Goal: Task Accomplishment & Management: Manage account settings

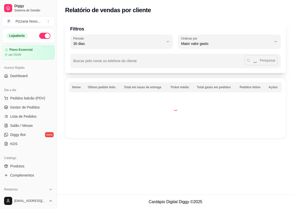
select select "30"
select select "HIGHEST_TOTAL_SPENT_WITH_ORDERS"
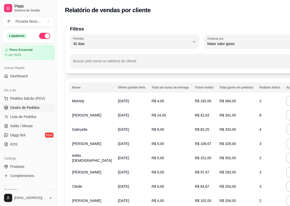
click at [22, 105] on span "Gestor de Pedidos" at bounding box center [24, 107] width 29 height 5
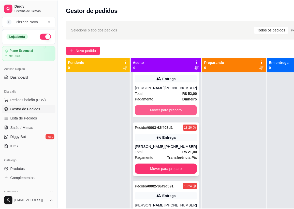
scroll to position [23, 0]
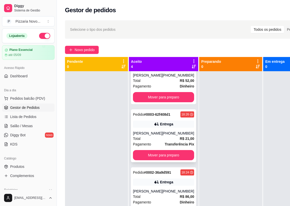
click at [146, 134] on div "[PERSON_NAME]" at bounding box center [147, 133] width 29 height 5
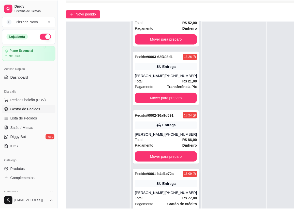
scroll to position [69, 0]
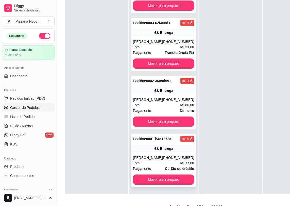
click at [154, 167] on div "Pagamento Cartão de crédito" at bounding box center [163, 169] width 61 height 6
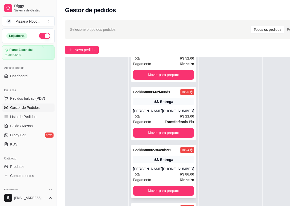
scroll to position [18, 0]
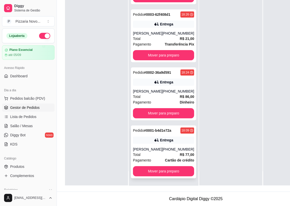
click at [160, 152] on div "Total R$ 77,00" at bounding box center [163, 155] width 61 height 6
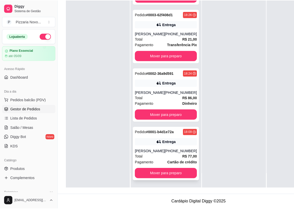
scroll to position [77, 0]
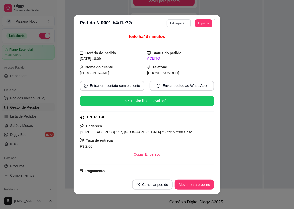
click at [178, 23] on button "Editar pedido" at bounding box center [178, 23] width 24 height 8
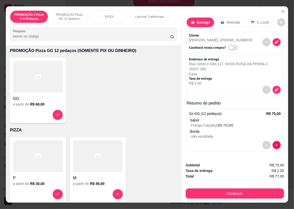
scroll to position [208, 0]
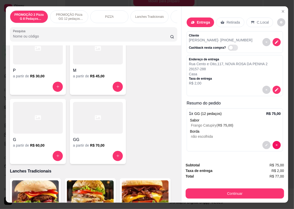
click at [113, 89] on button "increase-product-quantity" at bounding box center [118, 87] width 10 height 10
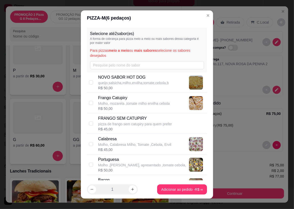
scroll to position [69, 0]
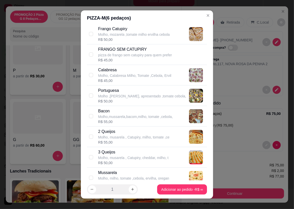
click at [142, 91] on p "Portuguesa" at bounding box center [142, 91] width 88 height 6
checkbox input "true"
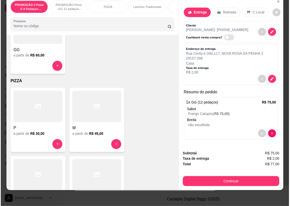
scroll to position [0, 0]
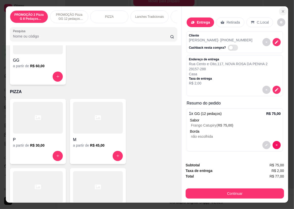
click at [281, 9] on icon "Close" at bounding box center [283, 11] width 4 height 4
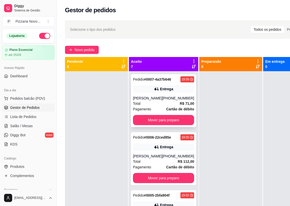
click at [163, 91] on div "Entrega" at bounding box center [166, 88] width 13 height 5
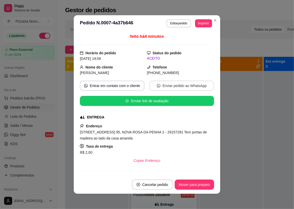
scroll to position [115, 0]
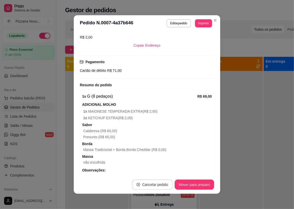
click at [155, 183] on button "Cancelar pedido" at bounding box center [152, 185] width 41 height 10
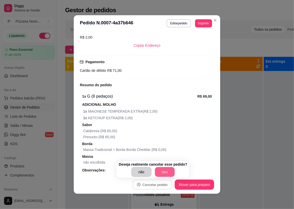
click at [155, 173] on button "Sim" at bounding box center [165, 172] width 20 height 10
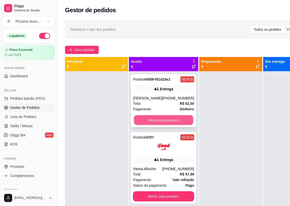
click at [165, 118] on button "Mover para preparo" at bounding box center [163, 120] width 59 height 10
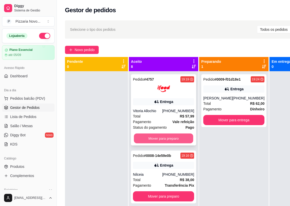
click at [154, 138] on button "Mover para preparo" at bounding box center [163, 138] width 59 height 10
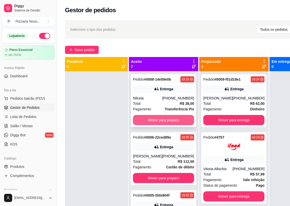
click at [153, 125] on button "Mover para preparo" at bounding box center [163, 120] width 61 height 10
click at [153, 125] on button "Mover para preparo" at bounding box center [163, 120] width 59 height 10
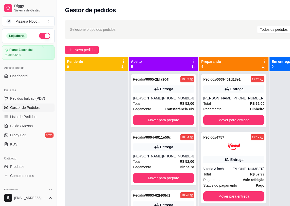
click at [153, 127] on div "Pedido # 0005-2bfa904f 19:02 Entrega Diemí Alvarenga [PHONE_NUMBER] Total R$ 52…" at bounding box center [163, 174] width 69 height 206
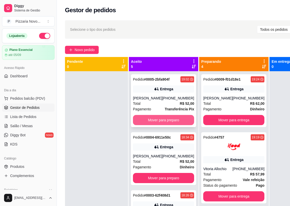
click at [153, 121] on button "Mover para preparo" at bounding box center [163, 120] width 61 height 10
click at [153, 121] on button "Mover para preparo" at bounding box center [163, 120] width 59 height 10
click at [153, 121] on button "Mover para preparo" at bounding box center [163, 120] width 61 height 10
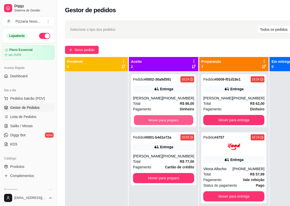
click at [153, 121] on button "Mover para preparo" at bounding box center [163, 120] width 59 height 10
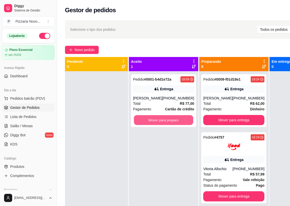
click at [153, 121] on button "Mover para preparo" at bounding box center [163, 120] width 59 height 10
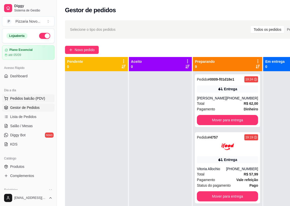
click at [40, 95] on button "Pedidos balcão (PDV)" at bounding box center [28, 98] width 53 height 8
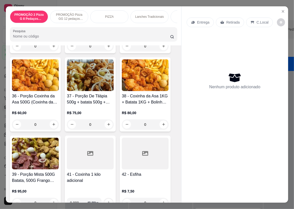
scroll to position [1455, 0]
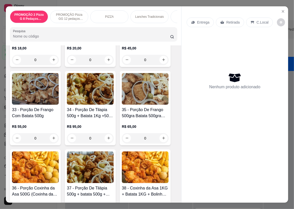
click at [160, 117] on h4 "35 - Porção De Frango 500gra Batata 500gra 400 bolinha ampim" at bounding box center [145, 113] width 47 height 12
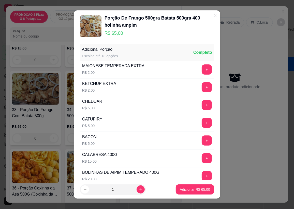
scroll to position [46, 0]
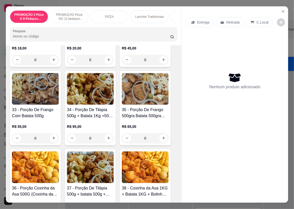
click at [163, 139] on div "0" at bounding box center [145, 138] width 47 height 10
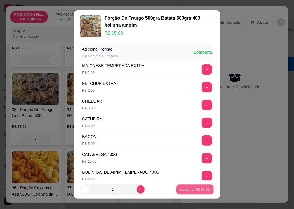
click at [198, 188] on p "Adicionar R$ 65,00" at bounding box center [194, 189] width 29 height 5
type input "1"
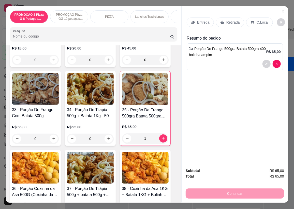
click at [201, 18] on div "Entrega" at bounding box center [199, 23] width 27 height 10
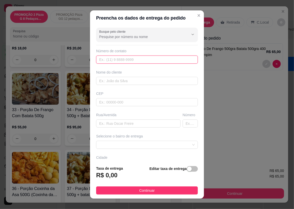
click at [105, 61] on input "text" at bounding box center [147, 60] width 102 height 8
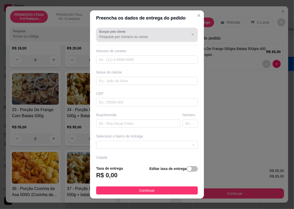
click at [125, 33] on div at bounding box center [147, 35] width 96 height 10
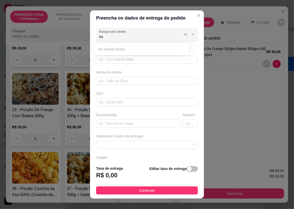
type input "h"
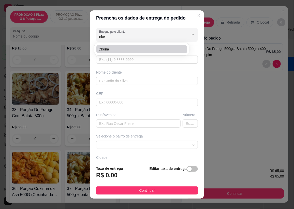
click at [123, 51] on span "Okena" at bounding box center [139, 49] width 82 height 5
type input "Okena"
type input "27998200617"
type input "Okena"
type input "29157277"
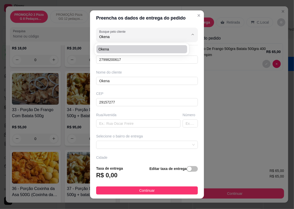
type input "Rua Oitenta"
type input "33"
type input "CARIACICA"
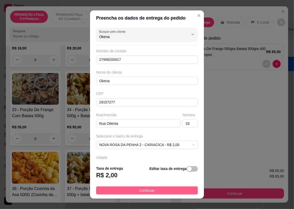
type input "Okena"
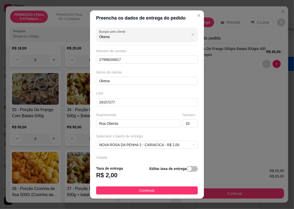
drag, startPoint x: 150, startPoint y: 189, endPoint x: 191, endPoint y: 121, distance: 79.7
click at [151, 188] on span "Continuar" at bounding box center [146, 191] width 15 height 6
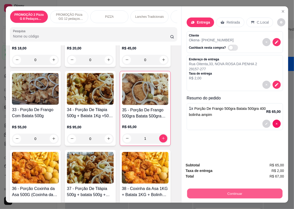
click at [216, 190] on button "Continuar" at bounding box center [234, 194] width 95 height 10
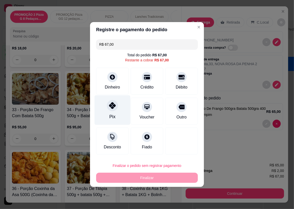
click at [106, 108] on div "Pix" at bounding box center [113, 111] width 36 height 30
type input "R$ 0,00"
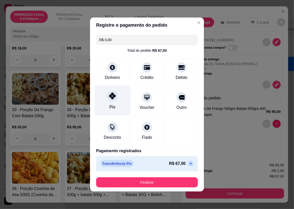
click at [117, 111] on div "Pix" at bounding box center [113, 101] width 36 height 30
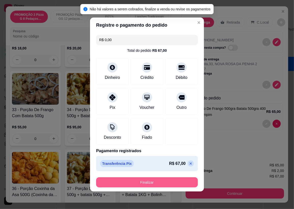
click at [150, 178] on button "Finalizar" at bounding box center [147, 183] width 102 height 10
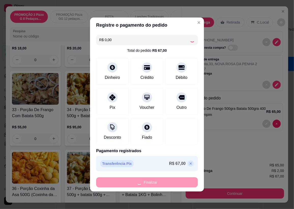
type input "0"
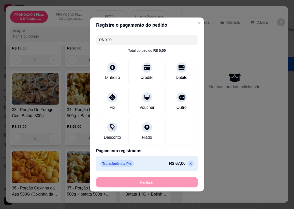
type input "-R$ 67,00"
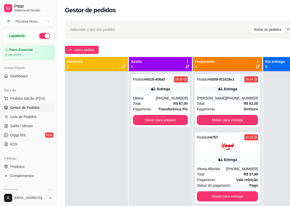
click at [162, 185] on div "Pedido # 0010-406a5 19:26 Entrega Okena [PHONE_NUMBER] Total R$ 67,00 Pagamento…" at bounding box center [160, 174] width 63 height 206
click at [154, 106] on div "Pagamento Transferência Pix" at bounding box center [160, 109] width 55 height 6
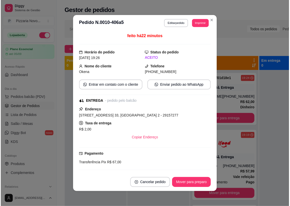
scroll to position [41, 0]
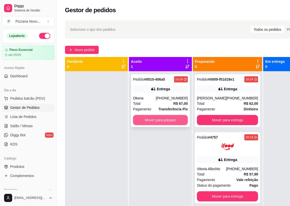
click at [171, 124] on button "Mover para preparo" at bounding box center [160, 120] width 55 height 10
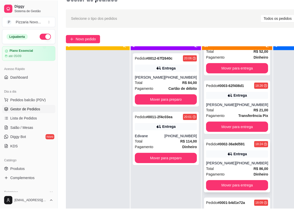
scroll to position [14, 0]
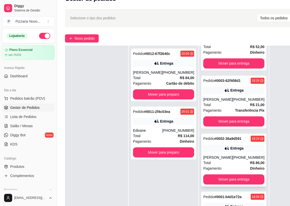
click at [215, 155] on div "Pedido # 0002-36a9d591 18:24 Entrega [PERSON_NAME] [PHONE_NUMBER] Total R$ 86,0…" at bounding box center [233, 159] width 65 height 53
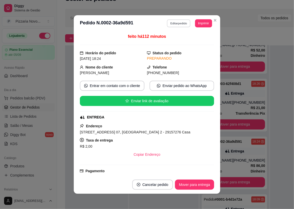
click at [167, 23] on button "Editar pedido" at bounding box center [179, 23] width 24 height 8
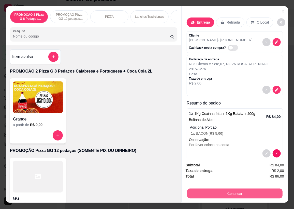
click at [200, 189] on button "Continuar" at bounding box center [234, 194] width 95 height 10
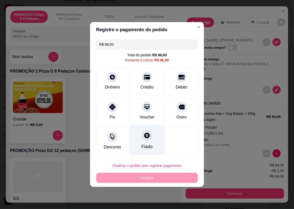
click at [144, 136] on icon at bounding box center [147, 136] width 6 height 6
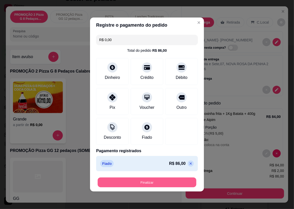
click at [156, 182] on button "Finalizar" at bounding box center [147, 183] width 99 height 10
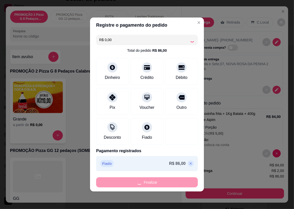
type input "-R$ 86,00"
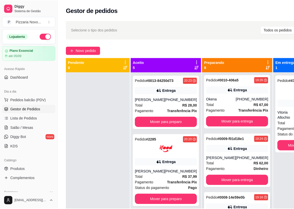
scroll to position [0, 0]
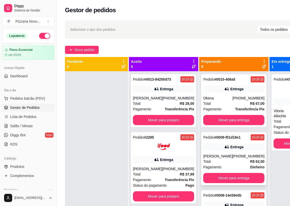
click at [231, 147] on div "Entrega" at bounding box center [237, 146] width 13 height 5
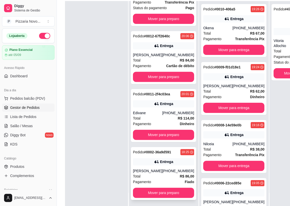
scroll to position [81, 0]
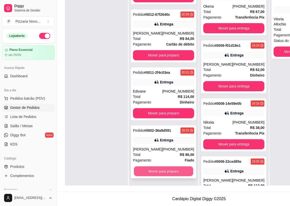
click at [167, 169] on button "Mover para preparo" at bounding box center [163, 171] width 59 height 10
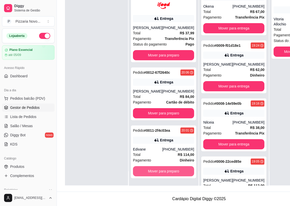
click at [167, 168] on button "Mover para preparo" at bounding box center [163, 171] width 61 height 10
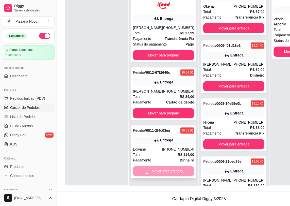
scroll to position [4, 0]
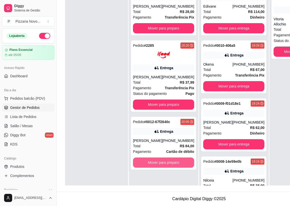
click at [167, 166] on button "Mover para preparo" at bounding box center [163, 162] width 61 height 10
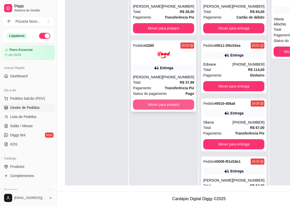
click at [173, 102] on button "Mover para preparo" at bounding box center [163, 104] width 61 height 10
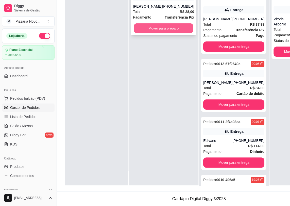
click at [173, 28] on button "Mover para preparo" at bounding box center [163, 28] width 59 height 10
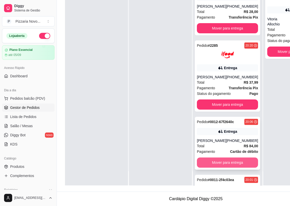
click at [207, 167] on button "Mover para entrega" at bounding box center [227, 162] width 61 height 10
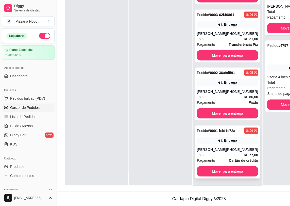
scroll to position [538, 0]
click at [214, 169] on button "Mover para entrega" at bounding box center [227, 171] width 61 height 10
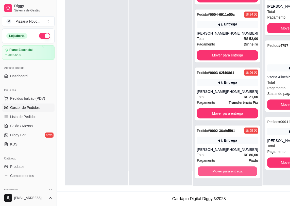
click at [214, 169] on button "Mover para entrega" at bounding box center [227, 171] width 59 height 10
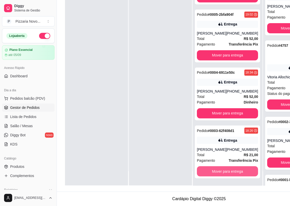
scroll to position [417, 0]
click at [214, 169] on button "Mover para entrega" at bounding box center [227, 171] width 59 height 10
click at [213, 171] on button "Mover para entrega" at bounding box center [227, 171] width 59 height 10
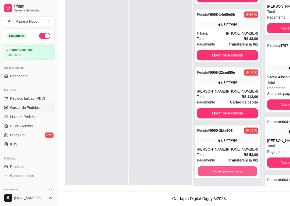
click at [213, 171] on button "Mover para entrega" at bounding box center [227, 171] width 59 height 10
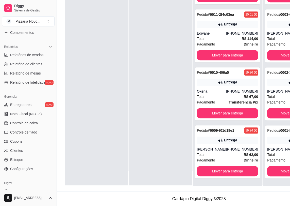
scroll to position [156, 0]
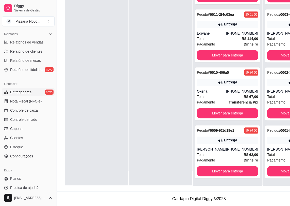
click at [40, 90] on link "Entregadores novo" at bounding box center [28, 92] width 53 height 8
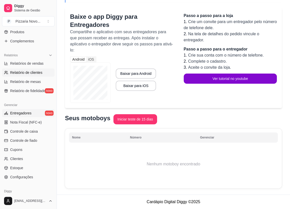
scroll to position [110, 0]
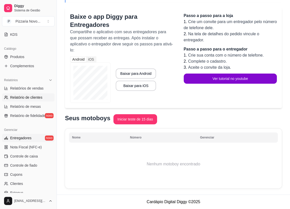
click at [39, 98] on span "Relatório de clientes" at bounding box center [26, 97] width 32 height 5
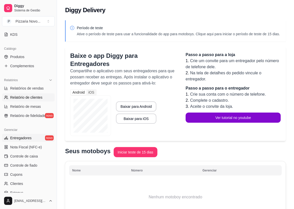
select select "30"
select select "HIGHEST_TOTAL_SPENT_WITH_ORDERS"
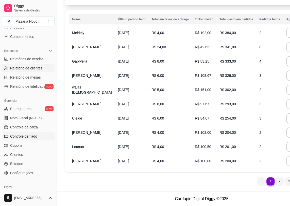
scroll to position [133, 0]
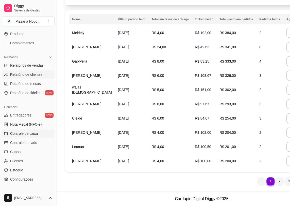
click at [38, 130] on link "Controle de caixa" at bounding box center [28, 133] width 53 height 8
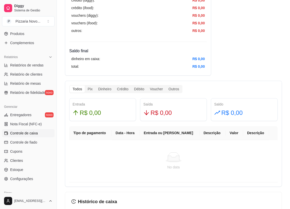
scroll to position [231, 0]
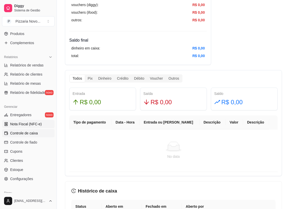
click at [32, 124] on span "Nota Fiscal (NFC-e)" at bounding box center [26, 124] width 32 height 5
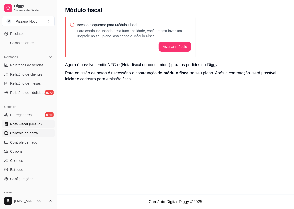
click at [34, 133] on span "Controle de caixa" at bounding box center [24, 133] width 28 height 5
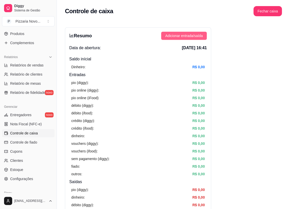
click at [181, 36] on span "Adicionar entrada/saída" at bounding box center [184, 36] width 38 height 6
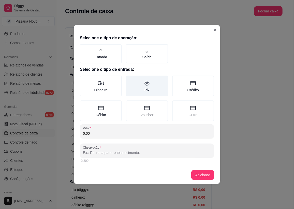
click at [149, 88] on label "Pix" at bounding box center [147, 86] width 42 height 21
click at [130, 80] on button "Pix" at bounding box center [128, 77] width 4 height 4
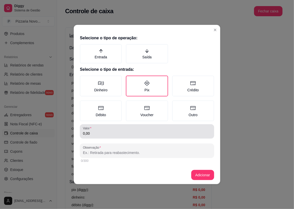
click at [91, 130] on label "Valor" at bounding box center [88, 128] width 10 height 4
click at [91, 131] on input "0,00" at bounding box center [147, 133] width 128 height 5
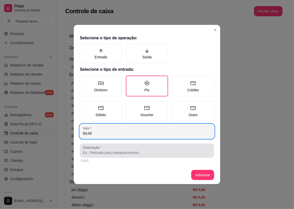
type input "50,00"
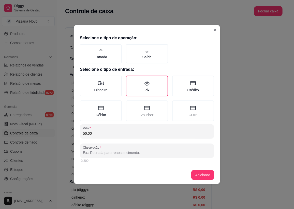
click at [89, 151] on input "Observação" at bounding box center [147, 152] width 128 height 5
type input "sther pagamento"
click at [202, 175] on button "Adicionar" at bounding box center [202, 175] width 22 height 10
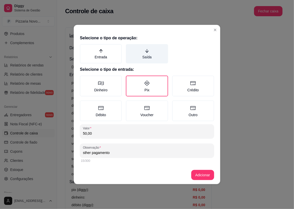
click at [149, 57] on label "Saída" at bounding box center [147, 53] width 42 height 19
click at [130, 48] on button "Saída" at bounding box center [128, 46] width 4 height 4
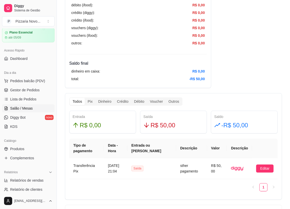
scroll to position [40, 0]
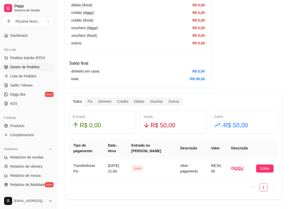
click at [44, 70] on link "Gestor de Pedidos" at bounding box center [28, 67] width 53 height 8
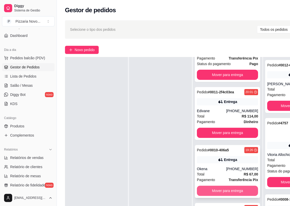
scroll to position [81, 0]
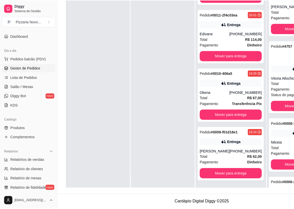
scroll to position [77, 0]
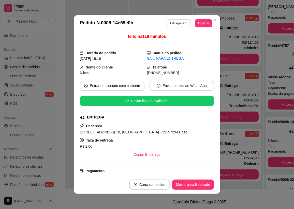
click at [184, 21] on button "Editar pedido" at bounding box center [178, 23] width 24 height 8
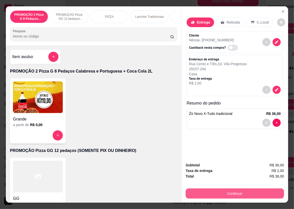
click at [205, 194] on button "Continuar" at bounding box center [234, 194] width 98 height 10
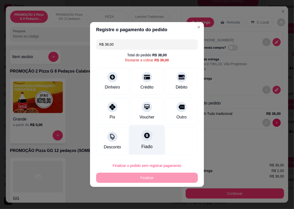
click at [142, 144] on div "Fiado" at bounding box center [147, 141] width 36 height 30
type input "R$ 0,00"
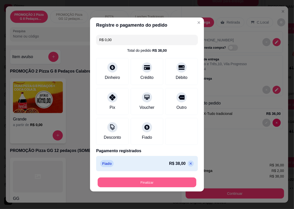
click at [166, 175] on footer "Finalizar" at bounding box center [147, 183] width 114 height 18
click at [163, 181] on button "Finalizar" at bounding box center [147, 183] width 99 height 10
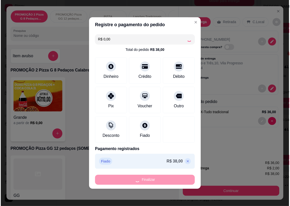
scroll to position [14, 0]
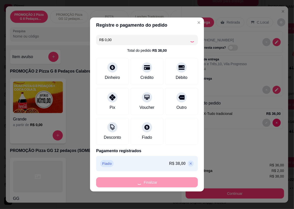
type input "0"
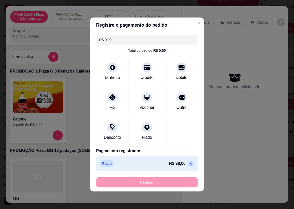
type input "-R$ 38,00"
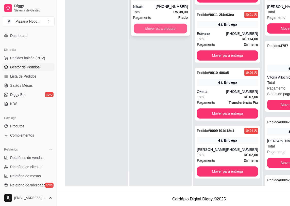
click at [172, 28] on button "Mover para preparo" at bounding box center [160, 29] width 53 height 10
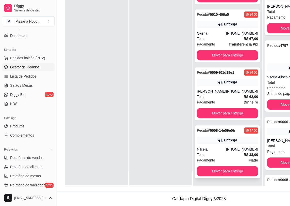
scroll to position [81, 0]
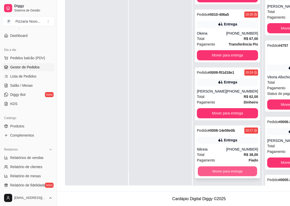
click at [228, 170] on button "Mover para entrega" at bounding box center [227, 171] width 59 height 10
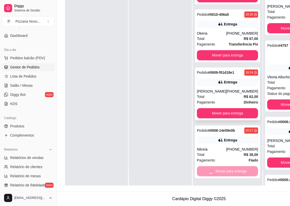
scroll to position [110, 0]
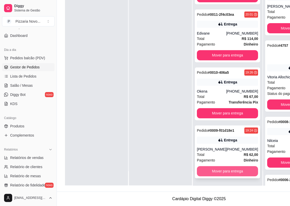
click at [223, 171] on button "Mover para entrega" at bounding box center [227, 171] width 61 height 10
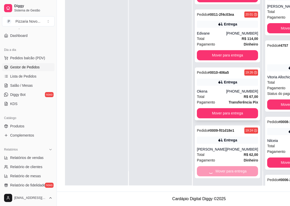
scroll to position [52, 0]
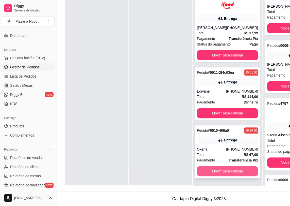
click at [223, 169] on button "Mover para entrega" at bounding box center [227, 171] width 61 height 10
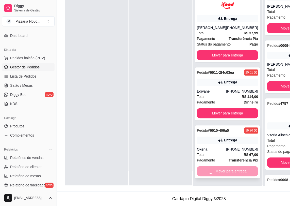
scroll to position [0, 0]
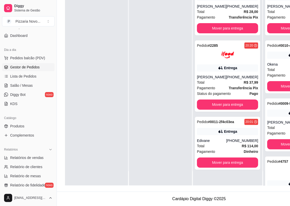
click at [223, 168] on div "Pedido # 0013-84250d73 20:23 Entrega Ane Vilhena [PHONE_NUMBER] Total R$ 28,00 …" at bounding box center [227, 82] width 69 height 206
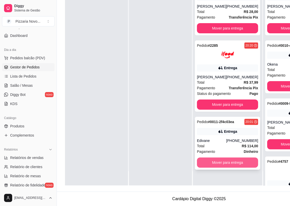
click at [224, 160] on button "Mover para entrega" at bounding box center [227, 162] width 61 height 10
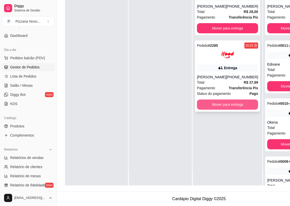
click at [223, 100] on button "Mover para entrega" at bounding box center [227, 104] width 61 height 10
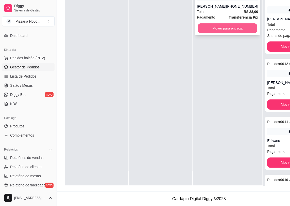
click at [234, 26] on button "Mover para entrega" at bounding box center [227, 28] width 59 height 10
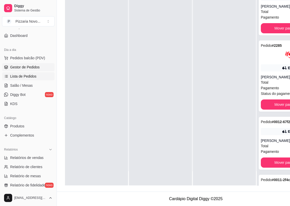
click at [32, 78] on span "Lista de Pedidos" at bounding box center [23, 76] width 26 height 5
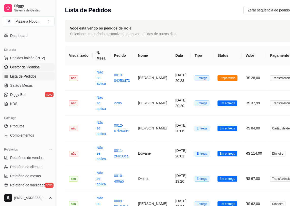
click at [35, 68] on span "Gestor de Pedidos" at bounding box center [24, 67] width 29 height 5
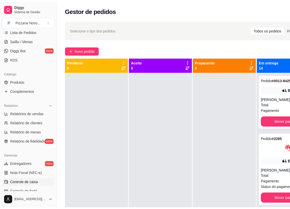
scroll to position [86, 0]
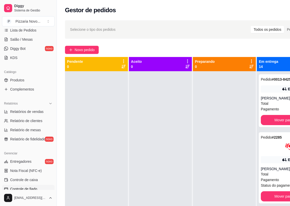
click at [35, 190] on span "Controle de fiado" at bounding box center [23, 188] width 27 height 5
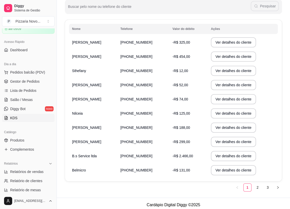
scroll to position [17, 0]
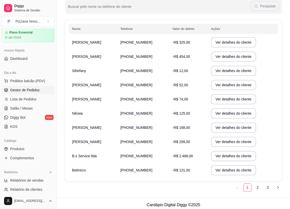
click at [41, 92] on link "Gestor de Pedidos" at bounding box center [28, 90] width 53 height 8
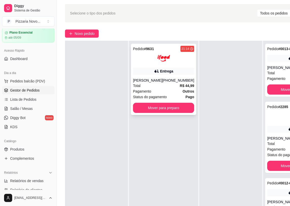
scroll to position [23, 0]
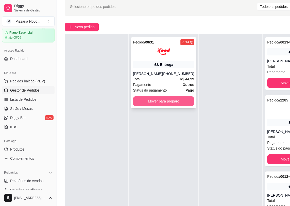
click at [172, 100] on button "Mover para preparo" at bounding box center [163, 101] width 61 height 10
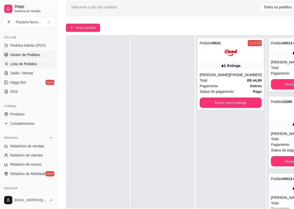
scroll to position [64, 0]
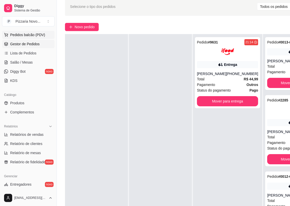
click at [37, 32] on button "Pedidos balcão (PDV)" at bounding box center [28, 35] width 53 height 8
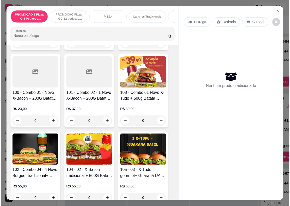
scroll to position [924, 0]
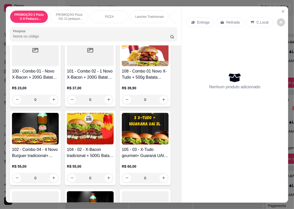
click at [98, 60] on div at bounding box center [90, 51] width 47 height 32
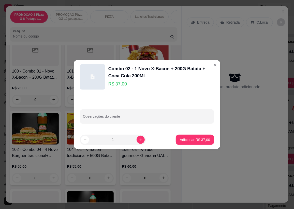
click at [46, 65] on div at bounding box center [35, 51] width 47 height 32
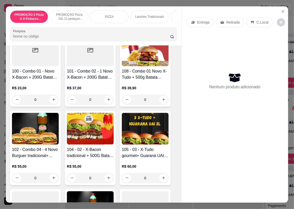
click at [102, 56] on div at bounding box center [90, 51] width 47 height 32
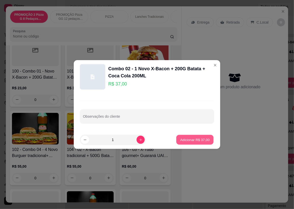
click at [193, 139] on p "Adicionar R$ 37,00" at bounding box center [194, 139] width 29 height 5
type input "1"
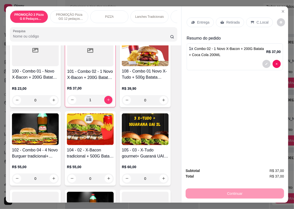
click at [199, 22] on p "Entrega" at bounding box center [203, 22] width 12 height 5
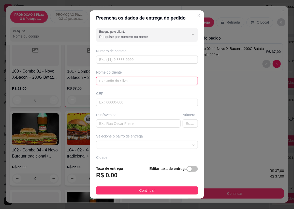
click at [104, 80] on input "text" at bounding box center [147, 81] width 102 height 8
type input "ediceia"
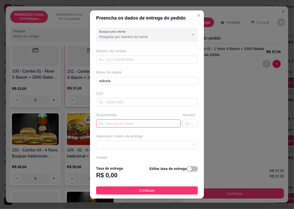
click at [111, 127] on input "text" at bounding box center [138, 124] width 84 height 8
click at [121, 124] on input "text" at bounding box center [138, 124] width 84 height 8
type input "rua 80"
click at [183, 126] on input "text" at bounding box center [189, 124] width 15 height 8
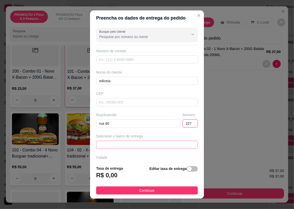
click at [117, 143] on span at bounding box center [147, 145] width 96 height 8
type input "227"
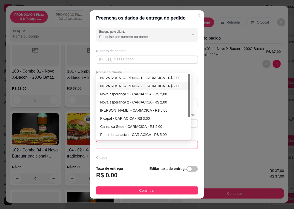
click at [138, 85] on div "NOVA ROSA DA PENHA 2 - CARIACICA - R$ 2,00" at bounding box center [143, 86] width 87 height 6
type input "CARIACICA"
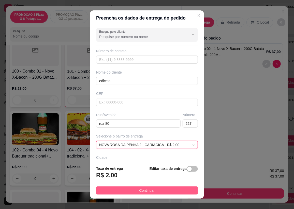
click at [150, 189] on span "Continuar" at bounding box center [146, 191] width 15 height 6
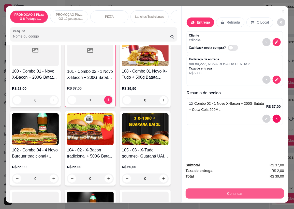
click at [211, 193] on button "Continuar" at bounding box center [234, 194] width 98 height 10
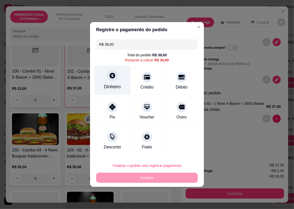
click at [111, 79] on div at bounding box center [112, 75] width 11 height 11
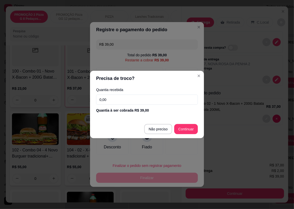
click at [125, 99] on input "0,00" at bounding box center [147, 100] width 102 height 10
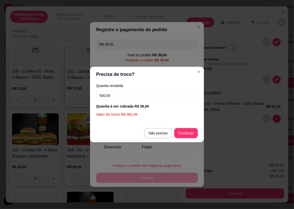
type input "50,00"
type input "R$ 0,00"
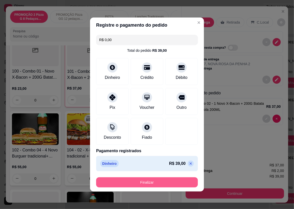
click at [177, 178] on button "Finalizar" at bounding box center [147, 183] width 102 height 10
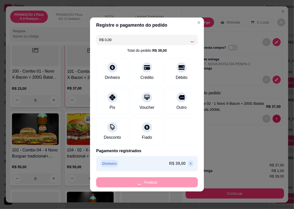
type input "0"
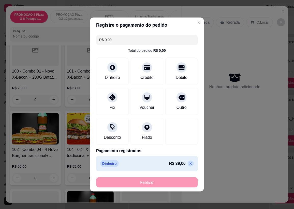
type input "-R$ 39,00"
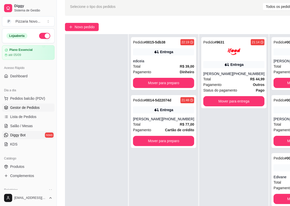
scroll to position [46, 0]
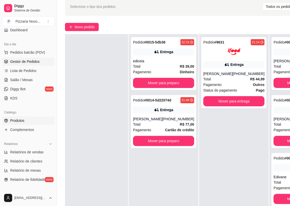
click at [23, 122] on span "Produtos" at bounding box center [17, 120] width 14 height 5
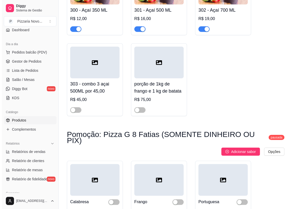
scroll to position [2772, 0]
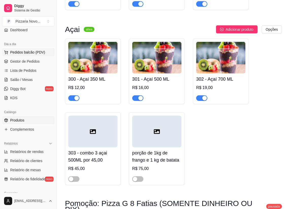
click at [30, 52] on span "Pedidos balcão (PDV)" at bounding box center [27, 52] width 35 height 5
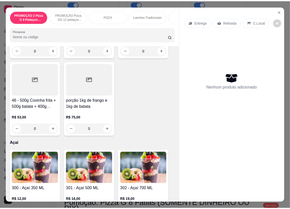
scroll to position [1848, 0]
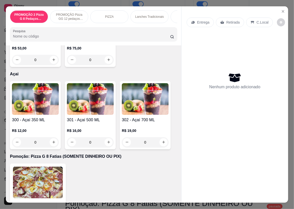
click at [104, 144] on div "0" at bounding box center [90, 142] width 47 height 10
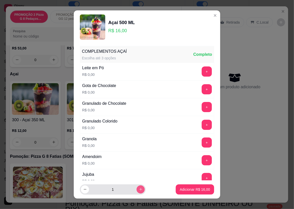
click at [139, 191] on icon "increase-product-quantity" at bounding box center [141, 190] width 4 height 4
type input "3"
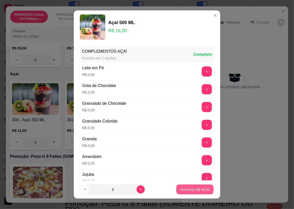
click at [190, 187] on button "Adicionar R$ 48,00" at bounding box center [194, 190] width 37 height 10
type input "3"
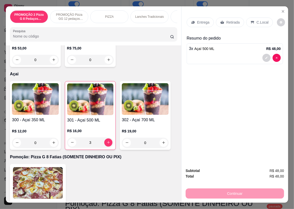
click at [202, 20] on p "Entrega" at bounding box center [203, 22] width 12 height 5
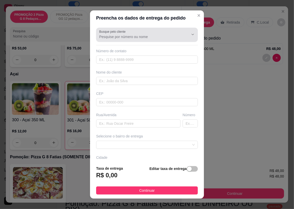
click at [134, 32] on div at bounding box center [147, 35] width 96 height 10
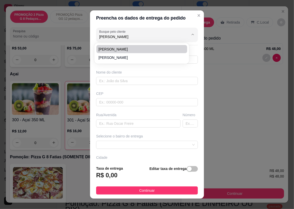
click at [121, 51] on span "[PERSON_NAME]" at bounding box center [139, 49] width 82 height 5
type input "[PERSON_NAME]"
type input "27988293564"
type input "[PERSON_NAME]"
type input "Rua Oitenta"
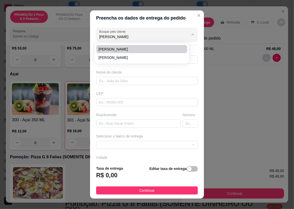
type input "227"
type input "CARIACICA"
type input "[GEOGRAPHIC_DATA]."
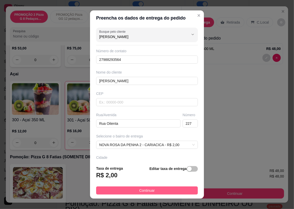
type input "[PERSON_NAME]"
click at [149, 191] on span "Continuar" at bounding box center [146, 191] width 15 height 6
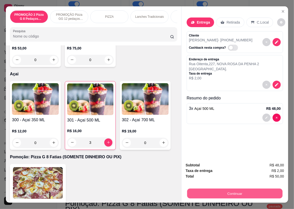
click at [213, 193] on button "Continuar" at bounding box center [234, 194] width 95 height 10
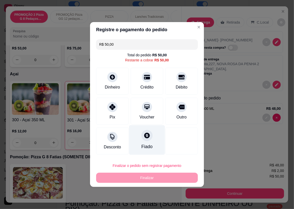
click at [147, 139] on icon at bounding box center [147, 135] width 7 height 7
type input "R$ 0,00"
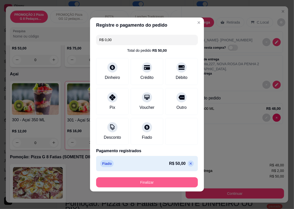
click at [149, 183] on button "Finalizar" at bounding box center [147, 183] width 102 height 10
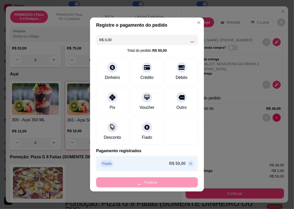
type input "0"
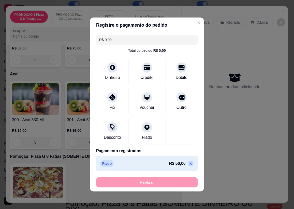
type input "-R$ 50,00"
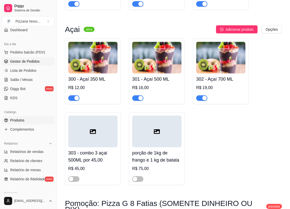
click at [25, 63] on span "Gestor de Pedidos" at bounding box center [24, 61] width 29 height 5
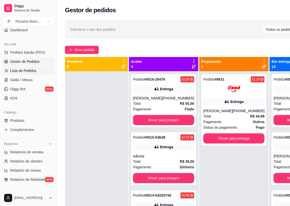
click at [27, 69] on span "Lista de Pedidos" at bounding box center [23, 70] width 26 height 5
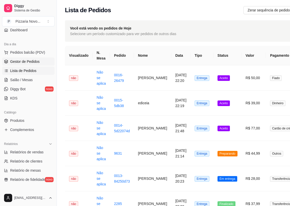
click at [18, 58] on link "Gestor de Pedidos" at bounding box center [28, 61] width 53 height 8
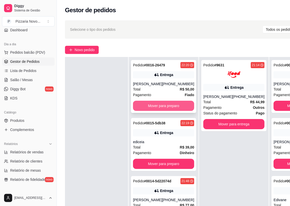
click at [141, 101] on button "Mover para preparo" at bounding box center [163, 106] width 61 height 10
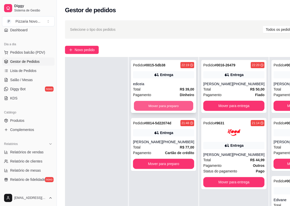
click at [141, 102] on button "Mover para preparo" at bounding box center [163, 106] width 59 height 10
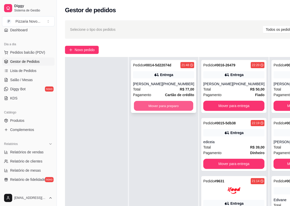
click at [141, 103] on button "Mover para preparo" at bounding box center [163, 106] width 59 height 10
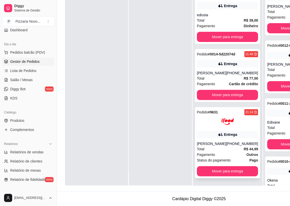
scroll to position [52, 0]
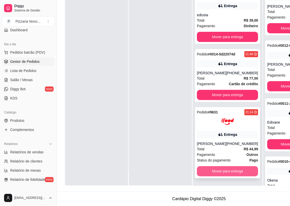
click at [228, 171] on button "Mover para entrega" at bounding box center [227, 171] width 61 height 10
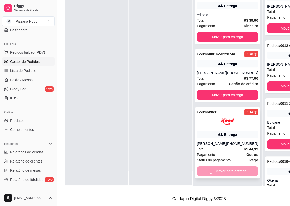
scroll to position [0, 0]
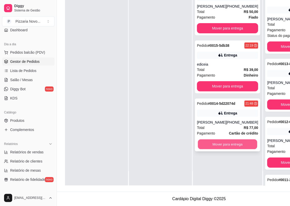
click at [230, 141] on button "Mover para entrega" at bounding box center [227, 144] width 59 height 10
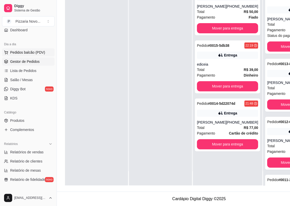
click at [30, 54] on span "Pedidos balcão (PDV)" at bounding box center [27, 52] width 35 height 5
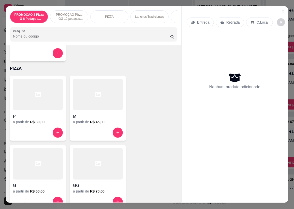
scroll to position [277, 0]
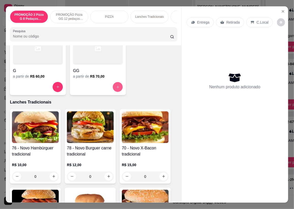
click at [118, 87] on button "increase-product-quantity" at bounding box center [118, 87] width 10 height 10
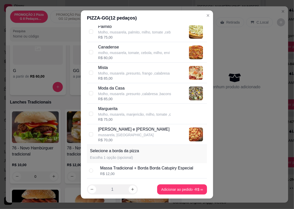
scroll to position [237, 0]
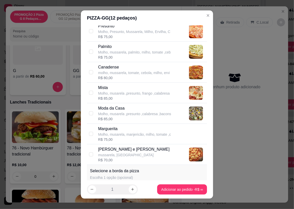
click at [118, 117] on div "R$ 85,00" at bounding box center [134, 119] width 73 height 5
checkbox input "true"
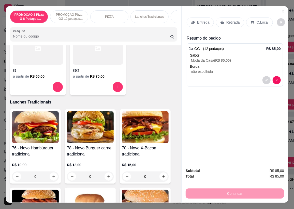
click at [195, 23] on div "Entrega" at bounding box center [199, 23] width 27 height 10
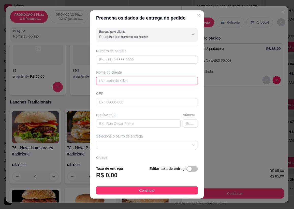
click at [125, 81] on input "text" at bounding box center [147, 81] width 102 height 8
type input "vanuza"
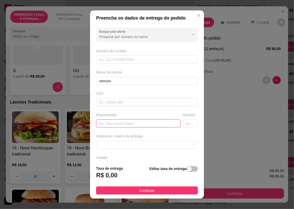
click at [111, 125] on input "text" at bounding box center [138, 124] width 84 height 8
type input "rua [PERSON_NAME]"
click at [182, 122] on input "text" at bounding box center [189, 124] width 15 height 8
click at [141, 145] on span at bounding box center [147, 145] width 96 height 8
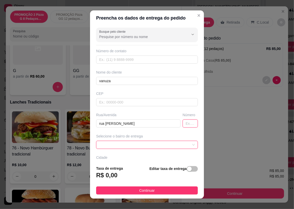
click at [182, 122] on input "text" at bounding box center [189, 124] width 15 height 8
click at [177, 141] on span at bounding box center [147, 145] width 96 height 8
type input "98"
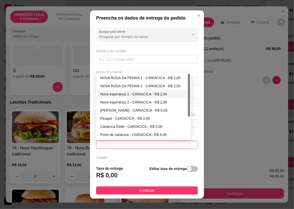
click at [126, 94] on div "Nova esperança 1 - CARIACICA - R$ 2,00" at bounding box center [143, 94] width 87 height 6
type input "CARIACICA"
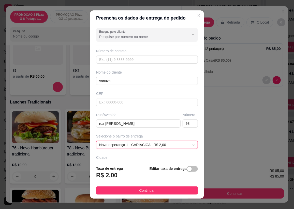
scroll to position [35, 0]
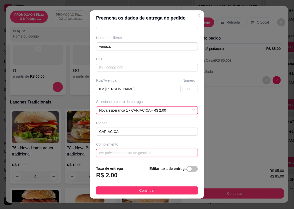
click at [121, 153] on input "text" at bounding box center [147, 153] width 102 height 8
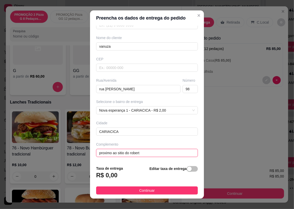
type input "proximo ao sitio do roberto"
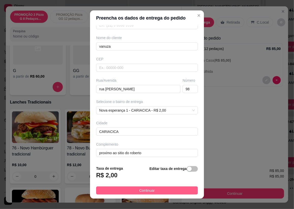
click at [154, 189] on button "Continuar" at bounding box center [147, 191] width 102 height 8
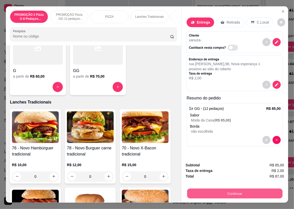
click at [243, 191] on button "Continuar" at bounding box center [234, 194] width 95 height 10
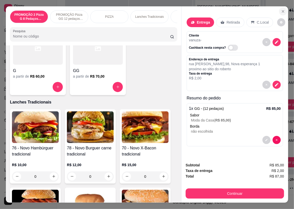
click at [282, 10] on icon "Close" at bounding box center [283, 11] width 4 height 4
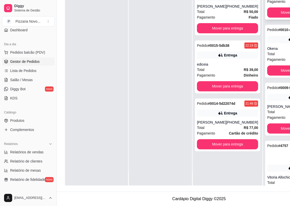
scroll to position [162, 0]
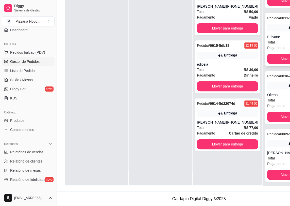
click at [270, 39] on div "Edivane" at bounding box center [282, 36] width 29 height 5
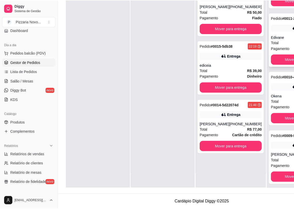
scroll to position [77, 0]
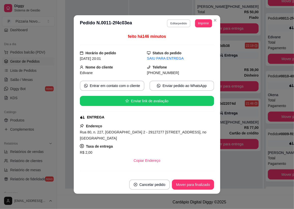
click at [170, 26] on button "Editar pedido" at bounding box center [179, 23] width 24 height 8
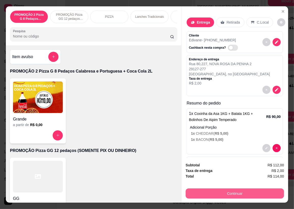
click at [220, 190] on button "Continuar" at bounding box center [234, 194] width 98 height 10
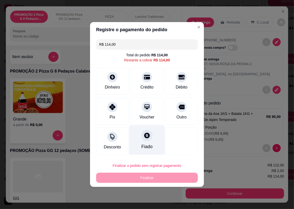
click at [139, 137] on div "Fiado" at bounding box center [147, 141] width 36 height 30
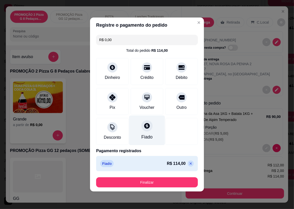
type input "R$ 0,00"
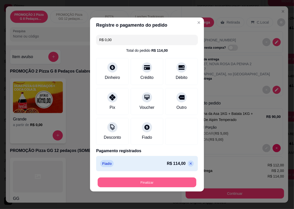
click at [124, 178] on button "Finalizar" at bounding box center [147, 183] width 99 height 10
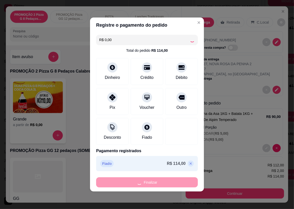
type input "0"
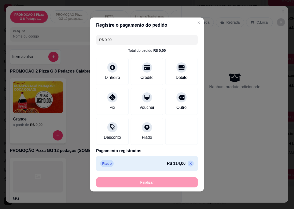
type input "-R$ 114,00"
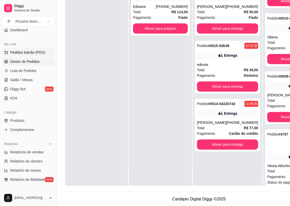
click at [40, 53] on span "Pedidos balcão (PDV)" at bounding box center [27, 52] width 35 height 5
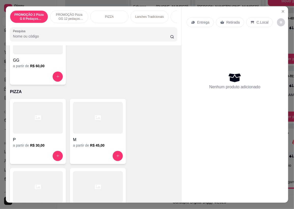
scroll to position [231, 0]
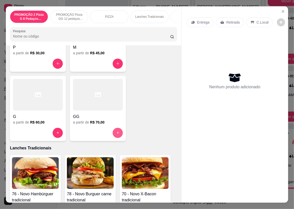
click at [116, 131] on button "increase-product-quantity" at bounding box center [118, 133] width 10 height 10
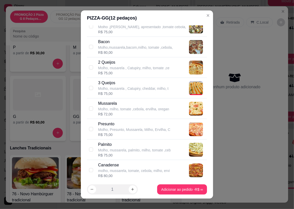
scroll to position [208, 0]
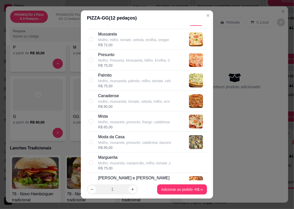
click at [137, 146] on div "R$ 85,00" at bounding box center [134, 147] width 73 height 5
checkbox input "true"
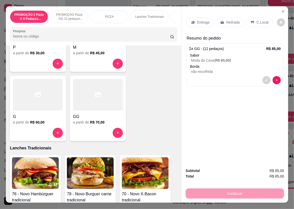
click at [200, 20] on p "Entrega" at bounding box center [203, 22] width 12 height 5
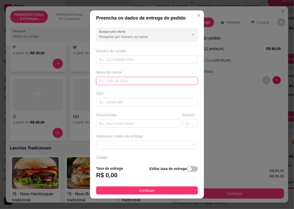
click at [116, 83] on input "text" at bounding box center [147, 81] width 102 height 8
type input "vanuza"
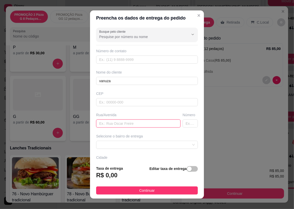
click at [118, 125] on input "text" at bounding box center [138, 124] width 84 height 8
type input "rua [PERSON_NAME]"
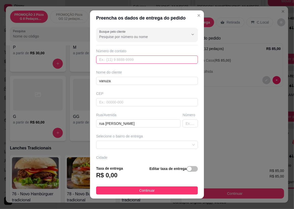
click at [115, 61] on input "text" at bounding box center [147, 60] width 102 height 8
type input "[PHONE_NUMBER]"
click at [182, 123] on input "text" at bounding box center [189, 124] width 15 height 8
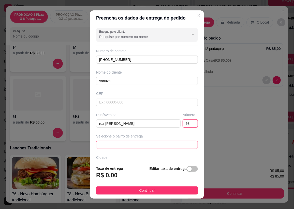
click at [160, 142] on span at bounding box center [147, 145] width 96 height 8
type input "98"
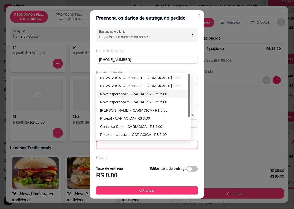
click at [127, 95] on div "Nova esperança 1 - CARIACICA - R$ 2,00" at bounding box center [143, 94] width 87 height 6
type input "CARIACICA"
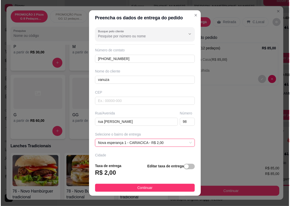
scroll to position [29, 0]
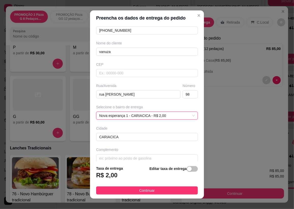
click at [149, 191] on span "Continuar" at bounding box center [146, 191] width 15 height 6
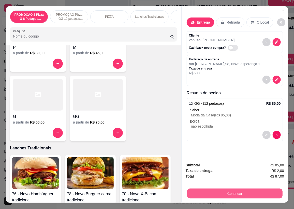
click at [221, 189] on button "Continuar" at bounding box center [234, 194] width 95 height 10
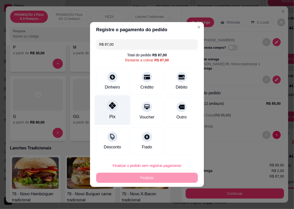
click at [116, 107] on div at bounding box center [112, 105] width 11 height 11
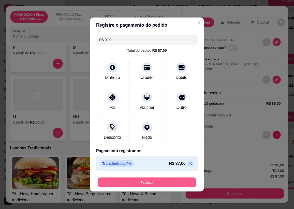
click at [137, 184] on button "Finalizar" at bounding box center [147, 183] width 99 height 10
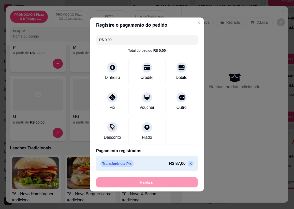
type input "-R$ 87,00"
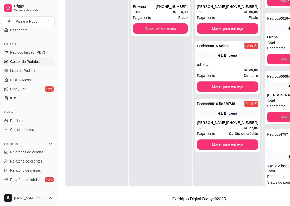
scroll to position [85, 0]
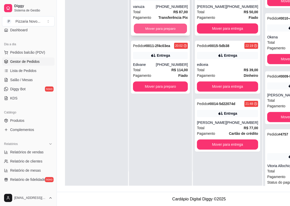
click at [161, 31] on button "Mover para preparo" at bounding box center [160, 29] width 53 height 10
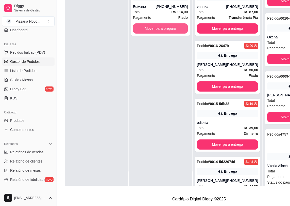
click at [170, 28] on button "Mover para preparo" at bounding box center [160, 28] width 55 height 10
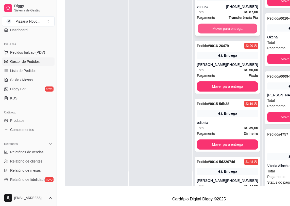
click at [223, 27] on button "Mover para entrega" at bounding box center [227, 29] width 59 height 10
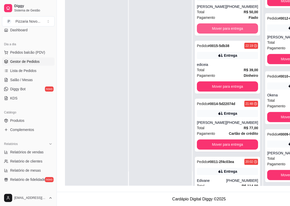
scroll to position [143, 0]
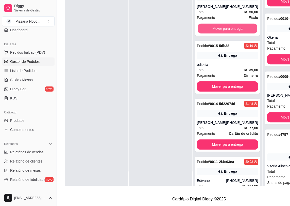
click at [223, 27] on button "Mover para entrega" at bounding box center [227, 29] width 59 height 10
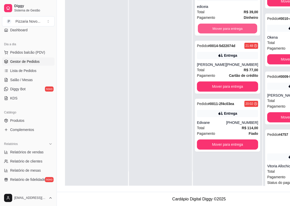
click at [223, 27] on button "Mover para entrega" at bounding box center [227, 29] width 59 height 10
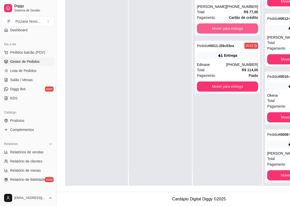
scroll to position [259, 0]
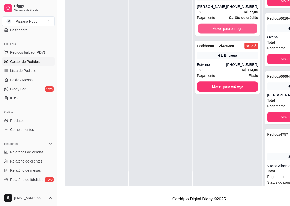
click at [223, 27] on button "Mover para entrega" at bounding box center [227, 29] width 59 height 10
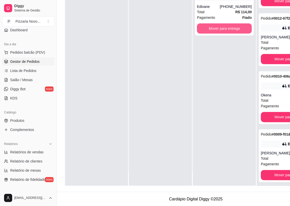
scroll to position [323, 0]
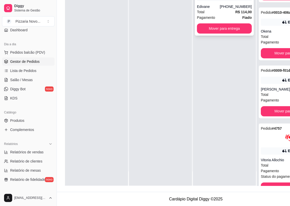
click at [223, 15] on div "Pagamento Fiado" at bounding box center [224, 18] width 55 height 6
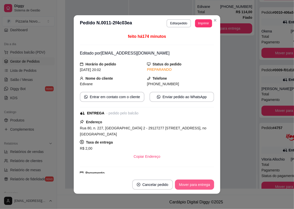
click at [190, 185] on button "Mover para entrega" at bounding box center [194, 185] width 39 height 10
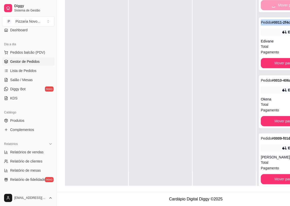
click at [284, 10] on div "Mover para finalizado" at bounding box center [291, 5] width 61 height 10
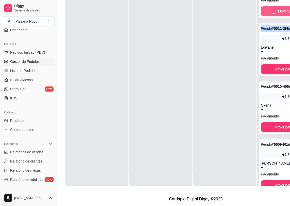
click at [284, 13] on div "Mover para finalizado" at bounding box center [291, 11] width 61 height 10
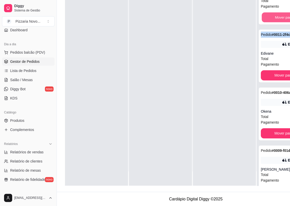
click at [284, 13] on button "Mover para finalizado" at bounding box center [291, 17] width 59 height 10
click at [284, 13] on div "Mover para finalizado" at bounding box center [291, 17] width 61 height 10
click at [284, 13] on button "Mover para finalizado" at bounding box center [291, 17] width 61 height 10
click at [284, 13] on div "Mover para finalizado" at bounding box center [291, 17] width 61 height 10
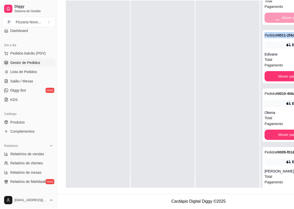
scroll to position [11, 0]
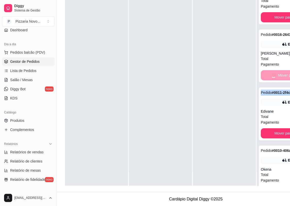
click at [284, 13] on button "Mover para finalizado" at bounding box center [291, 17] width 61 height 10
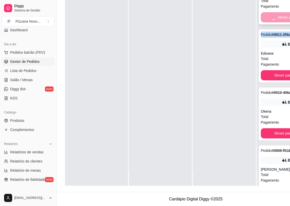
click at [284, 14] on div "Mover para finalizado" at bounding box center [291, 17] width 61 height 10
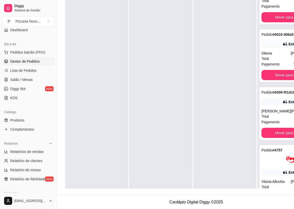
click at [284, 4] on div "Total R$ 114,00" at bounding box center [291, 1] width 61 height 6
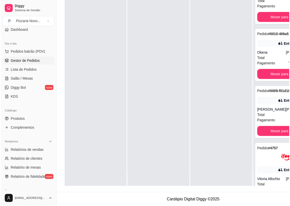
scroll to position [0, 0]
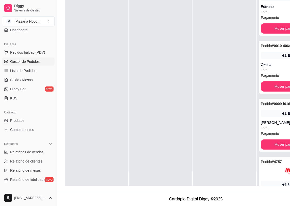
click at [284, 14] on div "Total R$ 114,00" at bounding box center [291, 12] width 61 height 6
click at [280, 30] on button "Mover para finalizado" at bounding box center [291, 29] width 59 height 10
click at [280, 30] on div "Mover para finalizado" at bounding box center [291, 28] width 61 height 10
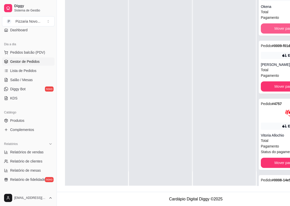
click at [280, 30] on button "Mover para finalizado" at bounding box center [291, 28] width 61 height 10
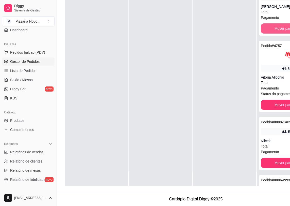
click at [280, 30] on button "Mover para finalizado" at bounding box center [291, 28] width 61 height 10
click at [280, 30] on div "Mover para finalizado" at bounding box center [291, 28] width 61 height 10
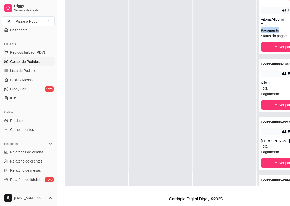
click at [280, 30] on div "Pagamento Vale refeição" at bounding box center [291, 30] width 61 height 6
click at [282, 43] on button "Mover para finalizado" at bounding box center [291, 47] width 61 height 10
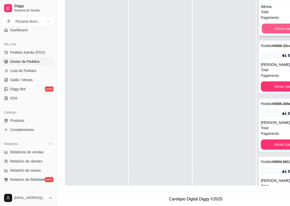
click at [285, 34] on button "Mover para finalizado" at bounding box center [291, 29] width 59 height 10
click at [285, 34] on div "Mover para finalizado" at bounding box center [291, 28] width 61 height 10
click at [285, 34] on button "Mover para finalizado" at bounding box center [291, 29] width 59 height 10
click at [285, 34] on div "Mover para finalizado" at bounding box center [291, 28] width 61 height 10
click at [285, 35] on div "Pedido # 0005-2bfa904f 19:02 Entrega Diemí Alvarenga [PHONE_NUMBER] Total R$ 52…" at bounding box center [291, 9] width 65 height 53
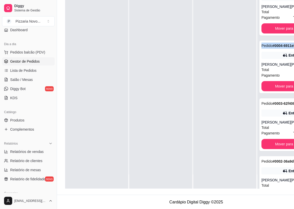
click at [285, 35] on div "Pedido # 0005-2bfa904f 19:02 Entrega Diemí Alvarenga [PHONE_NUMBER] Total R$ 52…" at bounding box center [291, 9] width 65 height 53
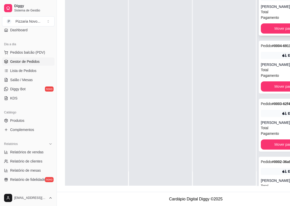
click at [285, 33] on div "Pedido # 0005-2bfa904f 19:02 Entrega Diemí Alvarenga [PHONE_NUMBER] Total R$ 52…" at bounding box center [291, 9] width 65 height 53
click at [284, 26] on button "Mover para finalizado" at bounding box center [291, 28] width 61 height 10
click at [284, 26] on div "Mover para finalizado" at bounding box center [291, 28] width 61 height 10
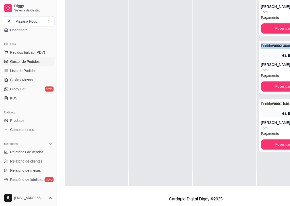
click at [284, 26] on div "Pedido # 0003-62f408d1 18:26 Entrega [PERSON_NAME] [PHONE_NUMBER] Total R$ 21,0…" at bounding box center [291, 9] width 65 height 53
click at [283, 32] on button "Mover para finalizado" at bounding box center [291, 28] width 61 height 10
click at [283, 32] on div "Mover para finalizado" at bounding box center [291, 28] width 61 height 10
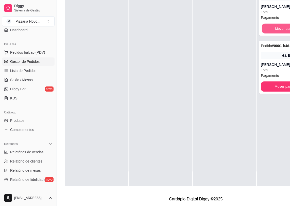
click at [283, 32] on button "Mover para finalizado" at bounding box center [291, 29] width 59 height 10
click at [283, 32] on div "Mover para finalizado" at bounding box center [291, 28] width 61 height 10
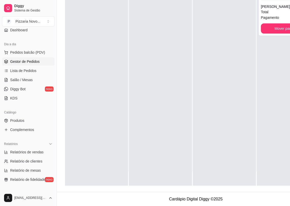
click at [283, 32] on button "Mover para finalizado" at bounding box center [291, 28] width 61 height 10
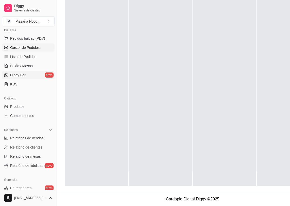
scroll to position [92, 0]
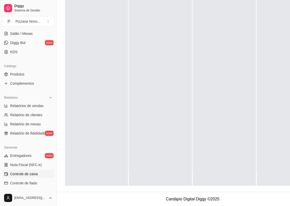
click at [21, 172] on span "Controle de caixa" at bounding box center [24, 173] width 28 height 5
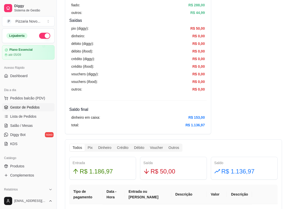
click at [19, 105] on span "Gestor de Pedidos" at bounding box center [24, 107] width 29 height 5
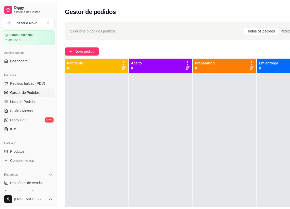
scroll to position [46, 0]
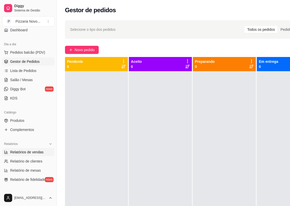
click at [33, 149] on span "Relatórios de vendas" at bounding box center [27, 151] width 34 height 5
select select "ALL"
select select "0"
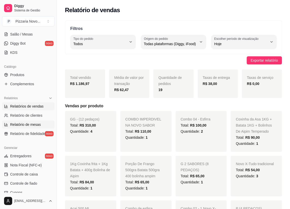
scroll to position [92, 0]
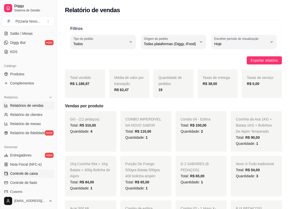
click at [33, 173] on span "Controle de caixa" at bounding box center [24, 173] width 28 height 5
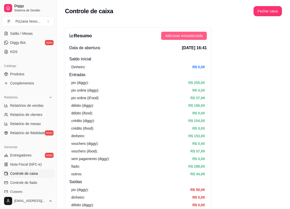
click at [197, 38] on span "Adicionar entrada/saída" at bounding box center [184, 36] width 38 height 6
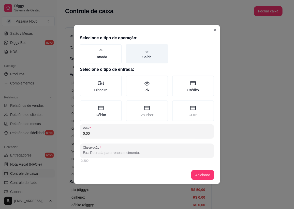
click at [149, 47] on label "Saída" at bounding box center [147, 53] width 42 height 19
click at [130, 47] on button "Saída" at bounding box center [128, 46] width 4 height 4
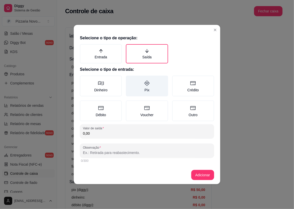
click at [146, 95] on label "Pix" at bounding box center [147, 86] width 42 height 21
click at [130, 80] on button "Pix" at bounding box center [128, 77] width 4 height 4
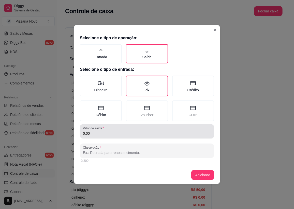
click at [112, 132] on input "0,00" at bounding box center [147, 133] width 128 height 5
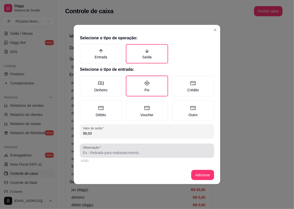
type input "98,00"
click at [160, 148] on div at bounding box center [147, 151] width 128 height 10
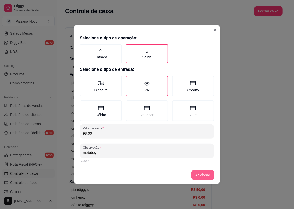
type input "motoboy"
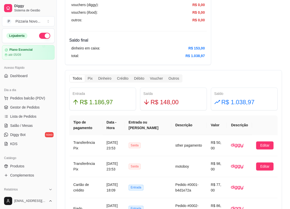
scroll to position [138, 0]
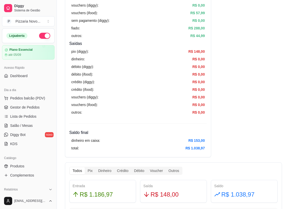
click at [43, 35] on button "button" at bounding box center [44, 36] width 11 height 6
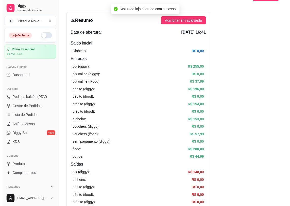
scroll to position [0, 0]
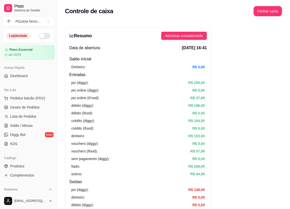
click at [18, 33] on div "Loja fechada" at bounding box center [28, 36] width 44 height 6
click at [23, 8] on span "Sistema de Gestão" at bounding box center [33, 10] width 38 height 4
